Goal: Transaction & Acquisition: Purchase product/service

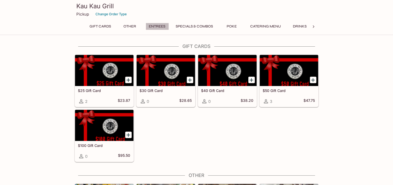
click at [154, 26] on button "Entrees" at bounding box center [157, 26] width 23 height 7
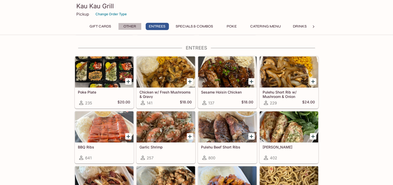
click at [131, 27] on button "Other" at bounding box center [129, 26] width 23 height 7
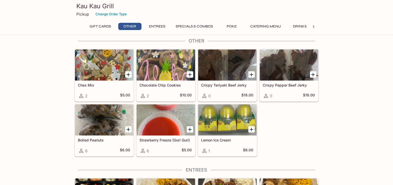
scroll to position [128, 0]
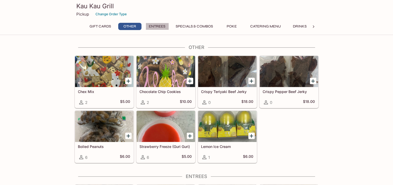
click at [156, 30] on button "Entrees" at bounding box center [157, 26] width 23 height 7
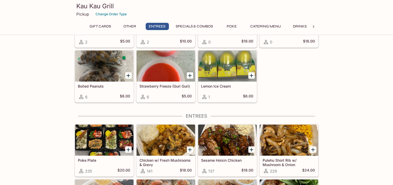
scroll to position [256, 0]
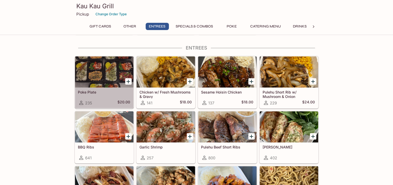
click at [88, 78] on div at bounding box center [104, 71] width 58 height 31
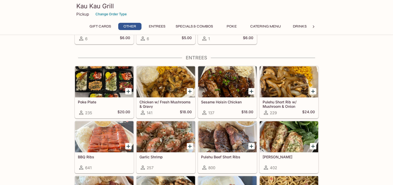
scroll to position [246, 0]
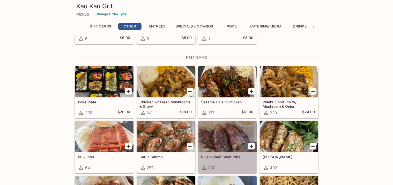
click at [220, 141] on div at bounding box center [227, 136] width 58 height 31
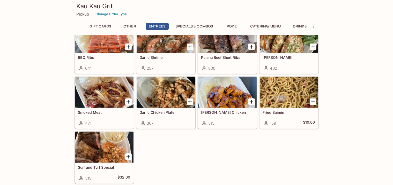
scroll to position [507, 0]
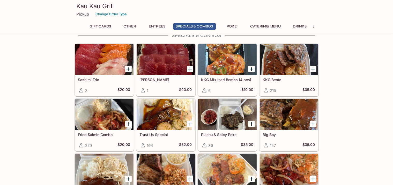
click at [364, 97] on div "Gift Cards $25 Gift Card 2 $23.87 $30 Gift Card 0 $28.65 $40 Gift Card 0 $38.20…" at bounding box center [196, 147] width 393 height 1220
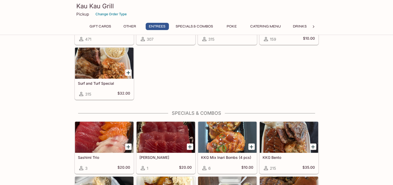
scroll to position [428, 0]
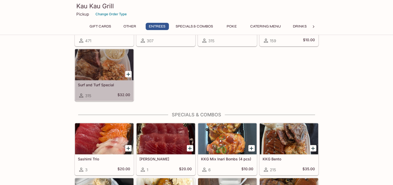
click at [95, 62] on div at bounding box center [104, 64] width 58 height 31
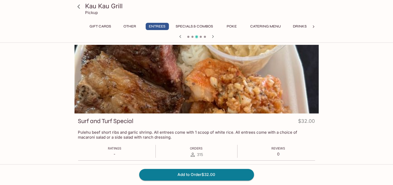
click at [45, 86] on div "Kau Kau Grill Pickup Gift Cards Other Entrees Specials & Combos Poke Catering M…" at bounding box center [196, 169] width 331 height 248
click at [55, 98] on div "Kau Kau Grill Pickup Gift Cards Other Entrees Specials & Combos Poke Catering M…" at bounding box center [196, 169] width 331 height 248
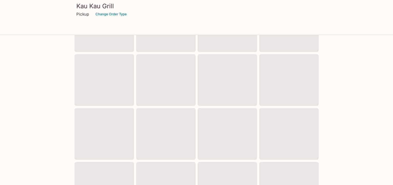
scroll to position [190, 0]
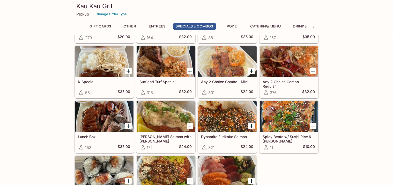
scroll to position [617, 0]
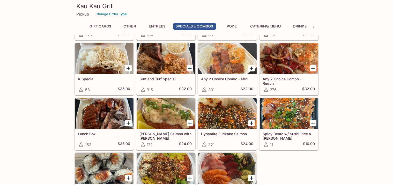
click at [42, 98] on div "Gift Cards $25 Gift Card 2 $23.87 $30 Gift Card 0 $28.65 $40 Gift Card 0 $38.20…" at bounding box center [196, 36] width 393 height 1220
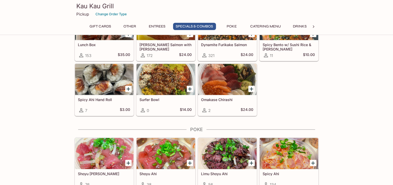
scroll to position [707, 0]
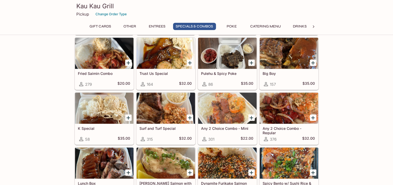
scroll to position [558, 0]
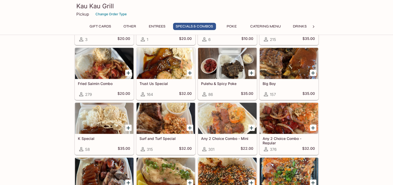
click at [372, 99] on div "Gift Cards $25 Gift Card 2 $23.87 $30 Gift Card 0 $28.65 $40 Gift Card 0 $38.20…" at bounding box center [196, 96] width 393 height 1220
click at [356, 107] on div "Gift Cards $25 Gift Card 2 $23.87 $30 Gift Card 0 $28.65 $40 Gift Card 0 $38.20…" at bounding box center [196, 96] width 393 height 1220
click at [351, 108] on div "Gift Cards $25 Gift Card 2 $23.87 $30 Gift Card 0 $28.65 $40 Gift Card 0 $38.20…" at bounding box center [196, 96] width 393 height 1220
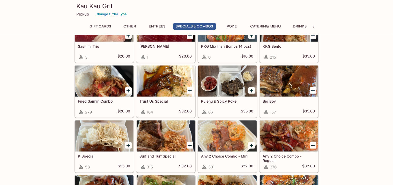
scroll to position [540, 0]
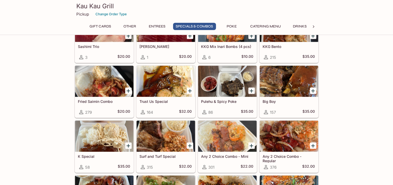
click at [351, 89] on div "Gift Cards $25 Gift Card 2 $23.87 $30 Gift Card 0 $28.65 $40 Gift Card 0 $38.20…" at bounding box center [196, 114] width 393 height 1220
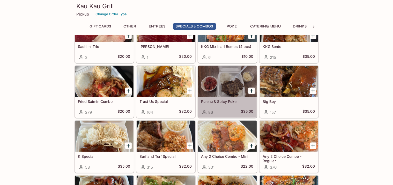
click at [217, 76] on div at bounding box center [227, 81] width 58 height 31
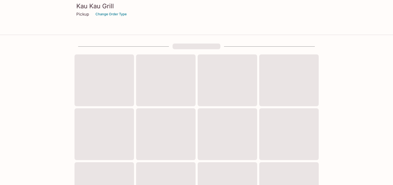
scroll to position [190, 0]
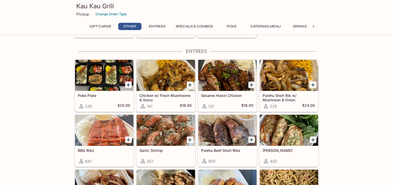
scroll to position [253, 0]
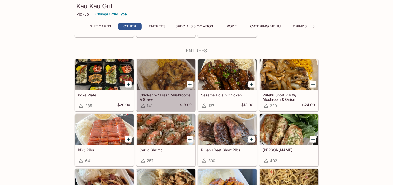
click at [156, 74] on div at bounding box center [166, 74] width 58 height 31
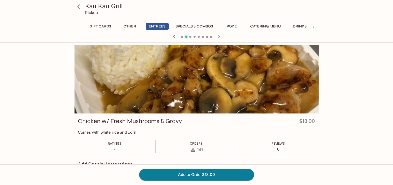
click at [345, 88] on div "Kau Kau Grill Pickup Gift Cards Other Entrees Specials & Combos Poke Catering M…" at bounding box center [196, 183] width 331 height 277
click at [336, 90] on div "Kau Kau Grill Pickup Gift Cards Other Entrees Specials & Combos Poke Catering M…" at bounding box center [196, 183] width 331 height 277
click at [350, 97] on div "Kau Kau Grill Pickup Gift Cards Other Entrees Specials & Combos Poke Catering M…" at bounding box center [196, 183] width 331 height 277
click at [344, 97] on div "Kau Kau Grill Pickup Gift Cards Other Entrees Specials & Combos Poke Catering M…" at bounding box center [196, 183] width 331 height 277
click at [351, 100] on div "Kau Kau Grill Pickup Gift Cards Other Entrees Specials & Combos Poke Catering M…" at bounding box center [196, 183] width 331 height 277
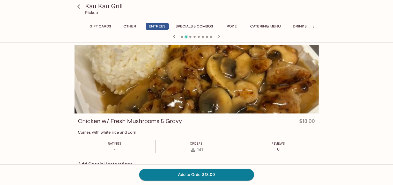
click at [351, 100] on div "Kau Kau Grill Pickup Gift Cards Other Entrees Specials & Combos Poke Catering M…" at bounding box center [196, 183] width 331 height 277
click at [56, 103] on div "Kau Kau Grill Pickup Gift Cards Other Entrees Specials & Combos Poke Catering M…" at bounding box center [196, 183] width 331 height 277
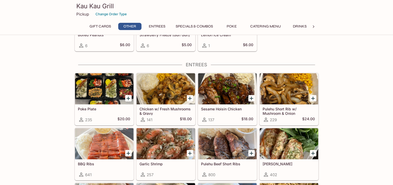
scroll to position [253, 0]
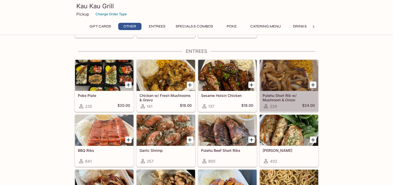
click at [290, 74] on div at bounding box center [289, 75] width 58 height 31
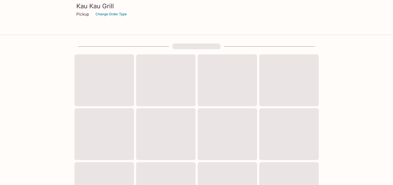
scroll to position [190, 0]
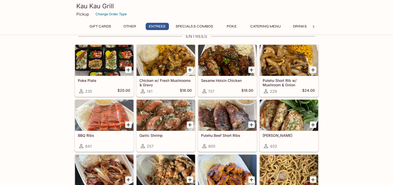
scroll to position [268, 0]
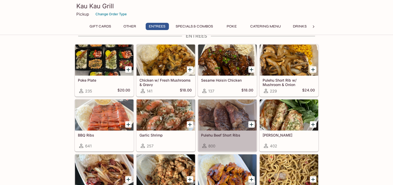
click at [221, 115] on div at bounding box center [227, 114] width 58 height 31
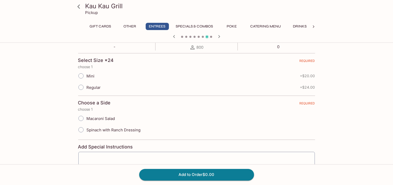
scroll to position [107, 0]
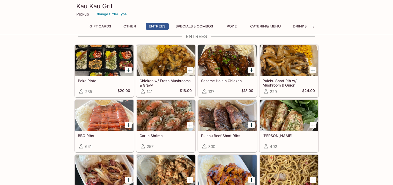
scroll to position [268, 0]
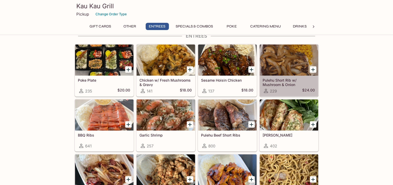
click at [297, 64] on div at bounding box center [289, 59] width 58 height 31
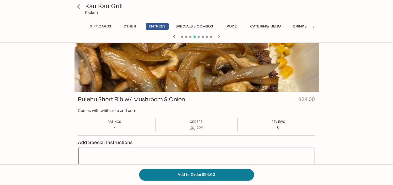
scroll to position [22, 0]
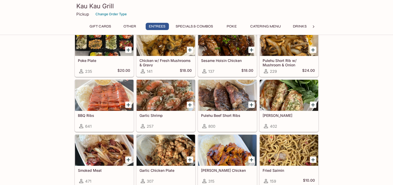
scroll to position [287, 0]
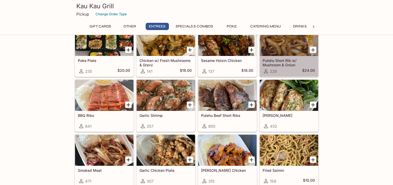
click at [285, 44] on div at bounding box center [289, 40] width 58 height 31
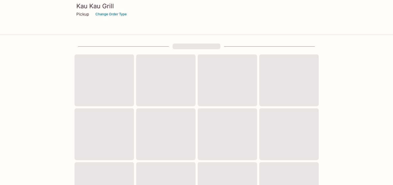
scroll to position [190, 0]
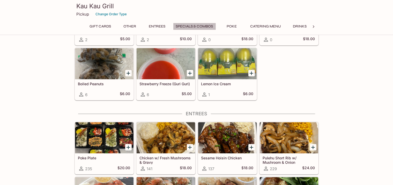
click at [192, 25] on button "Specials & Combos" at bounding box center [194, 26] width 43 height 7
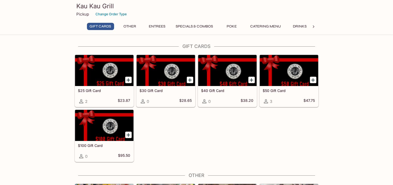
scroll to position [161, 0]
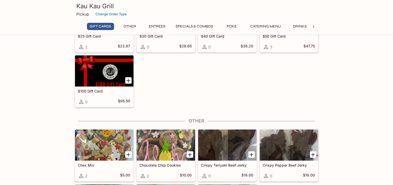
scroll to position [0, 0]
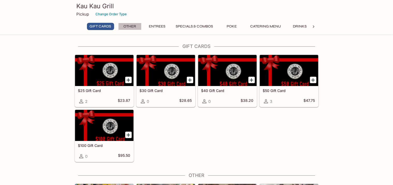
click at [124, 24] on button "Other" at bounding box center [129, 26] width 23 height 7
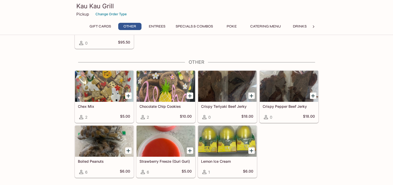
scroll to position [128, 0]
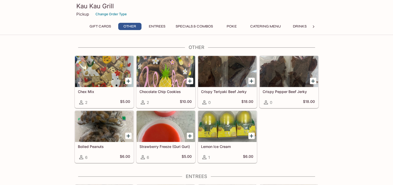
click at [142, 27] on div "Gift Cards Other Entrees Specials & Combos Poke Catering Menu Drinks" at bounding box center [196, 26] width 223 height 7
click at [161, 24] on button "Entrees" at bounding box center [157, 26] width 23 height 7
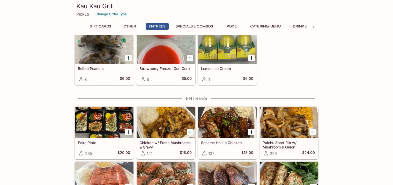
scroll to position [256, 0]
